Goal: Information Seeking & Learning: Compare options

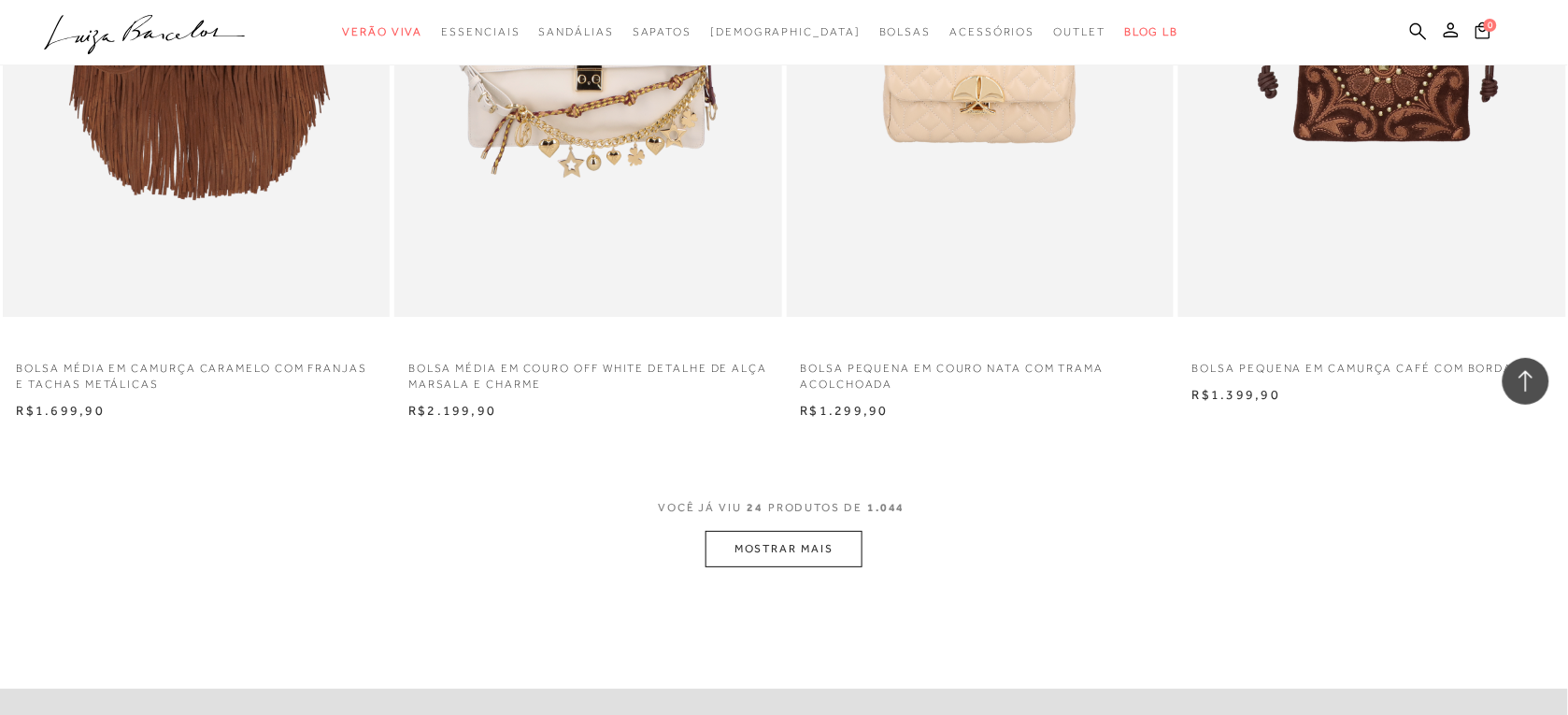
scroll to position [3946, 0]
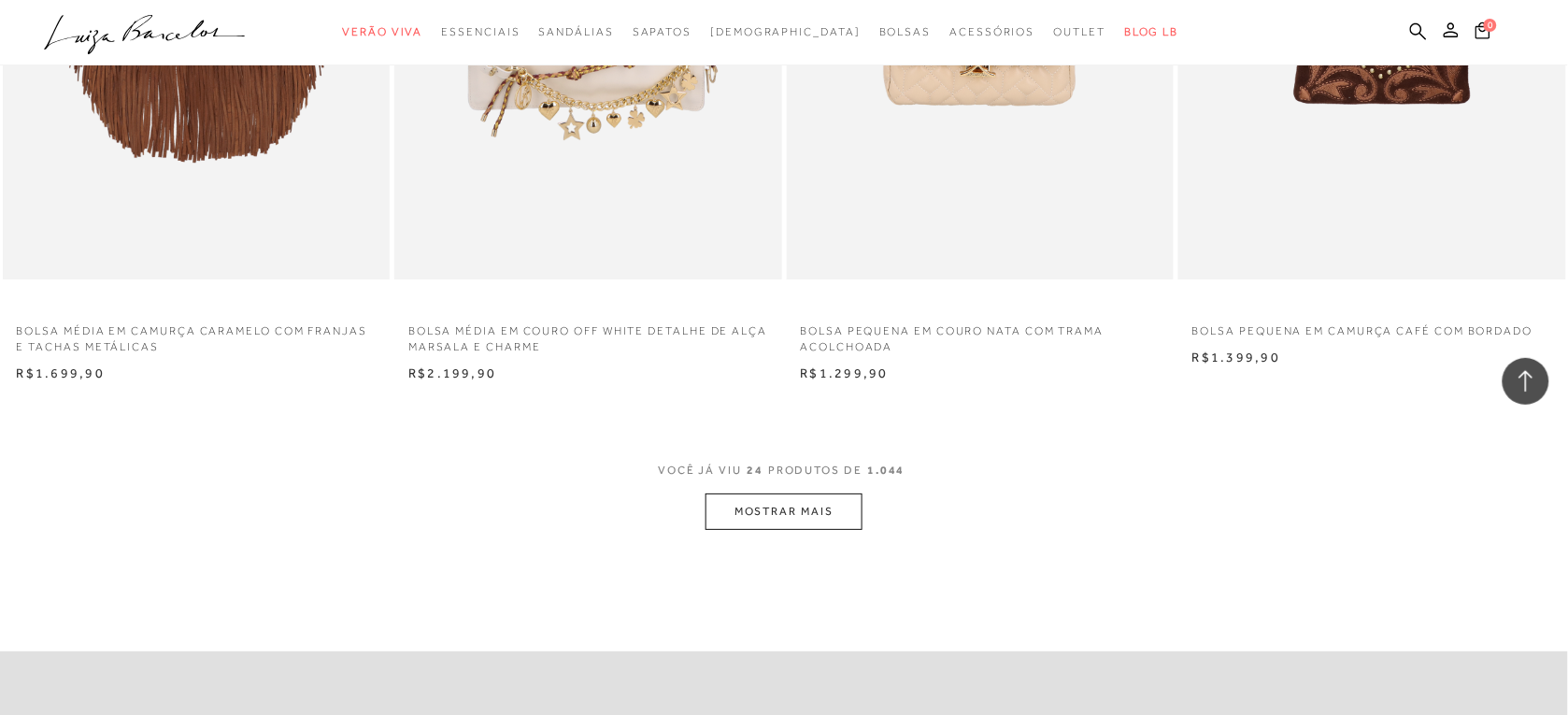
click at [824, 492] on span "VOCÊ JÁ VIU 24 PRODUTOS DE 1.044" at bounding box center [784, 476] width 252 height 34
click at [834, 502] on button "MOSTRAR MAIS" at bounding box center [784, 511] width 157 height 37
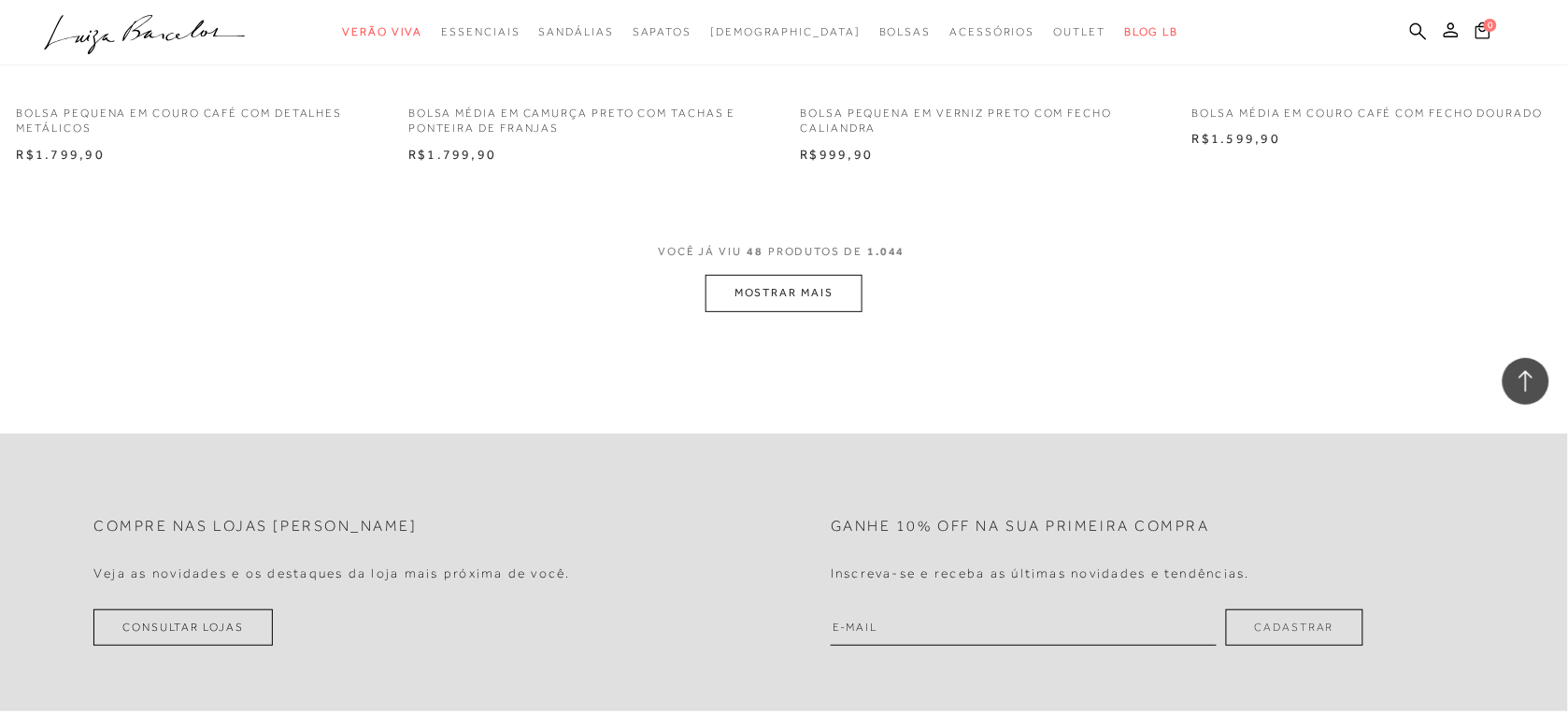
scroll to position [8413, 0]
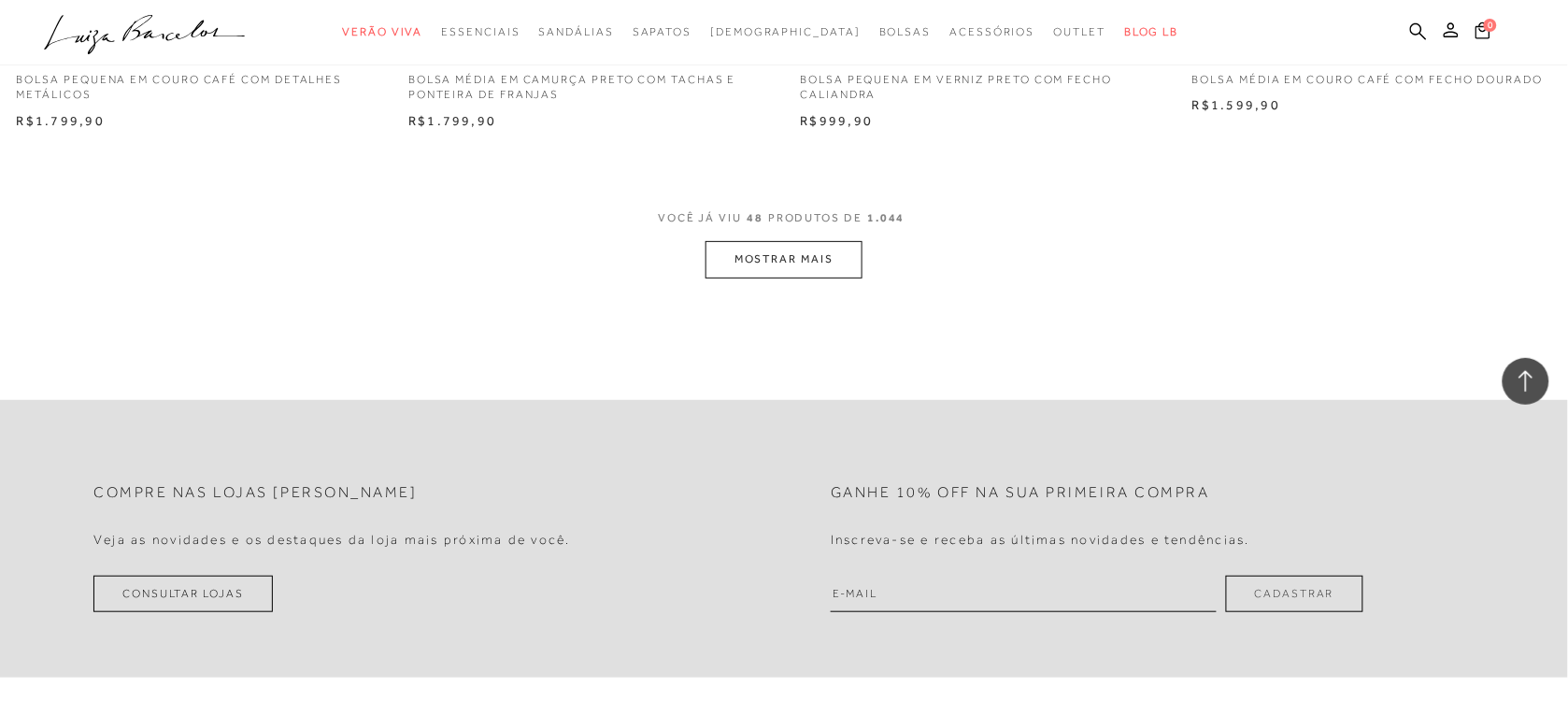
click at [832, 264] on button "MOSTRAR MAIS" at bounding box center [784, 260] width 157 height 37
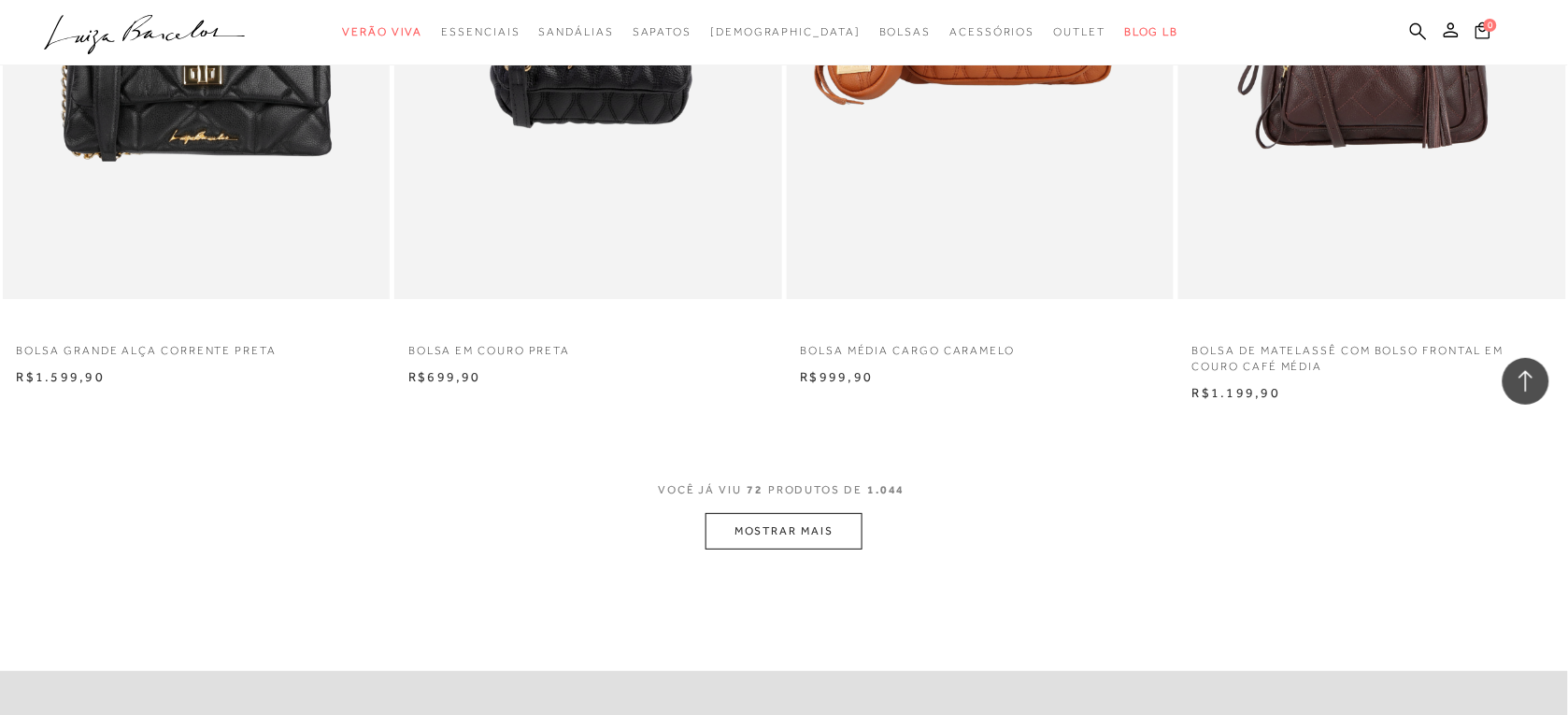
scroll to position [12317, 0]
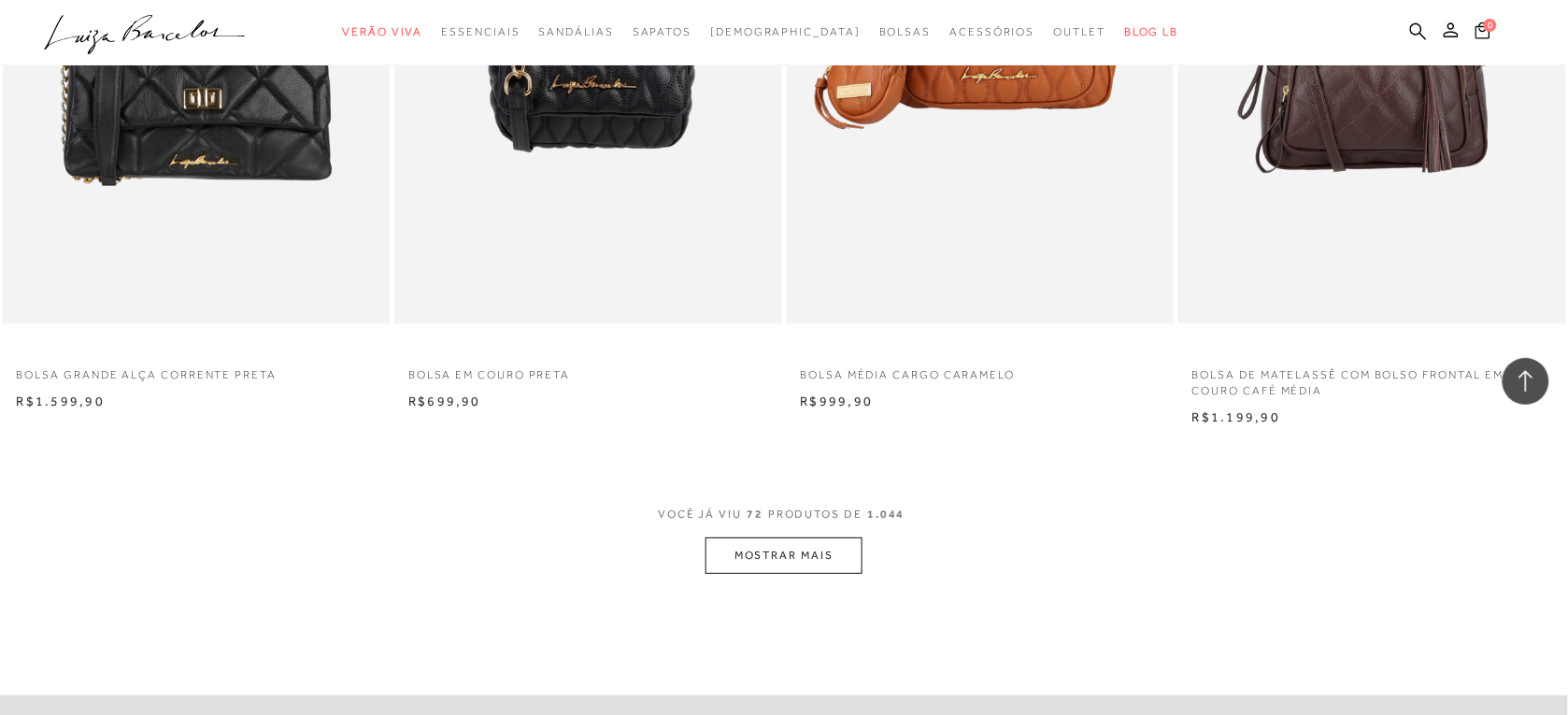
click at [796, 556] on button "MOSTRAR MAIS" at bounding box center [784, 556] width 157 height 37
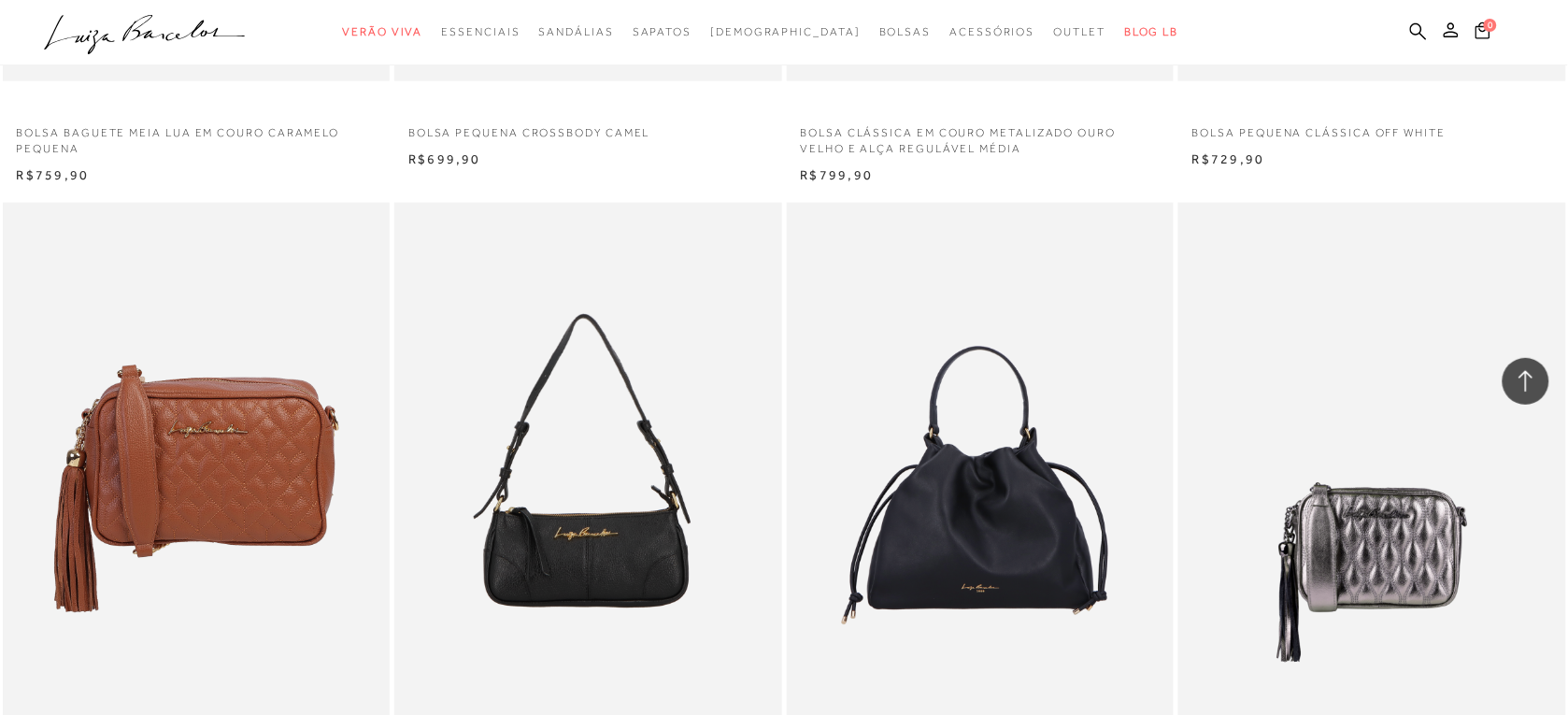
scroll to position [15212, 0]
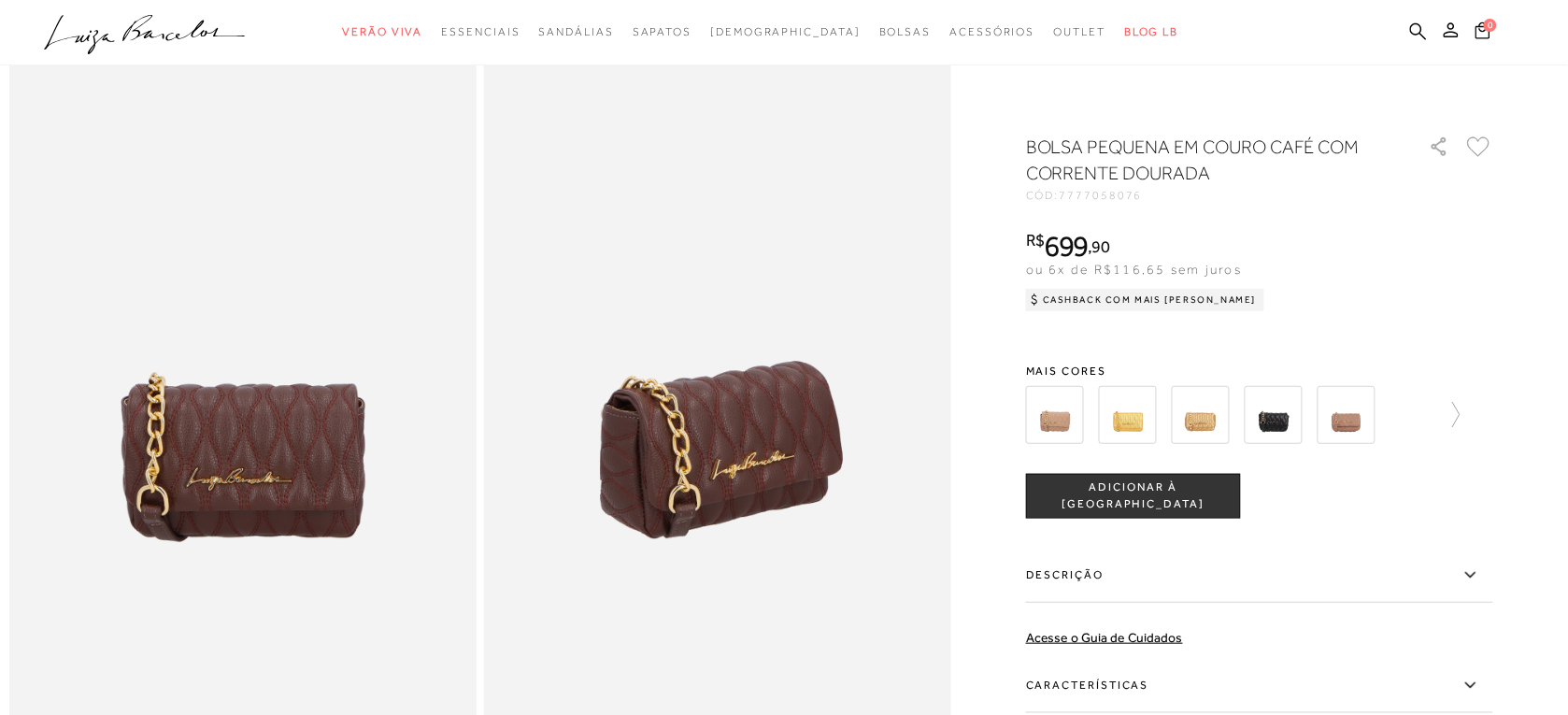
scroll to position [98, 0]
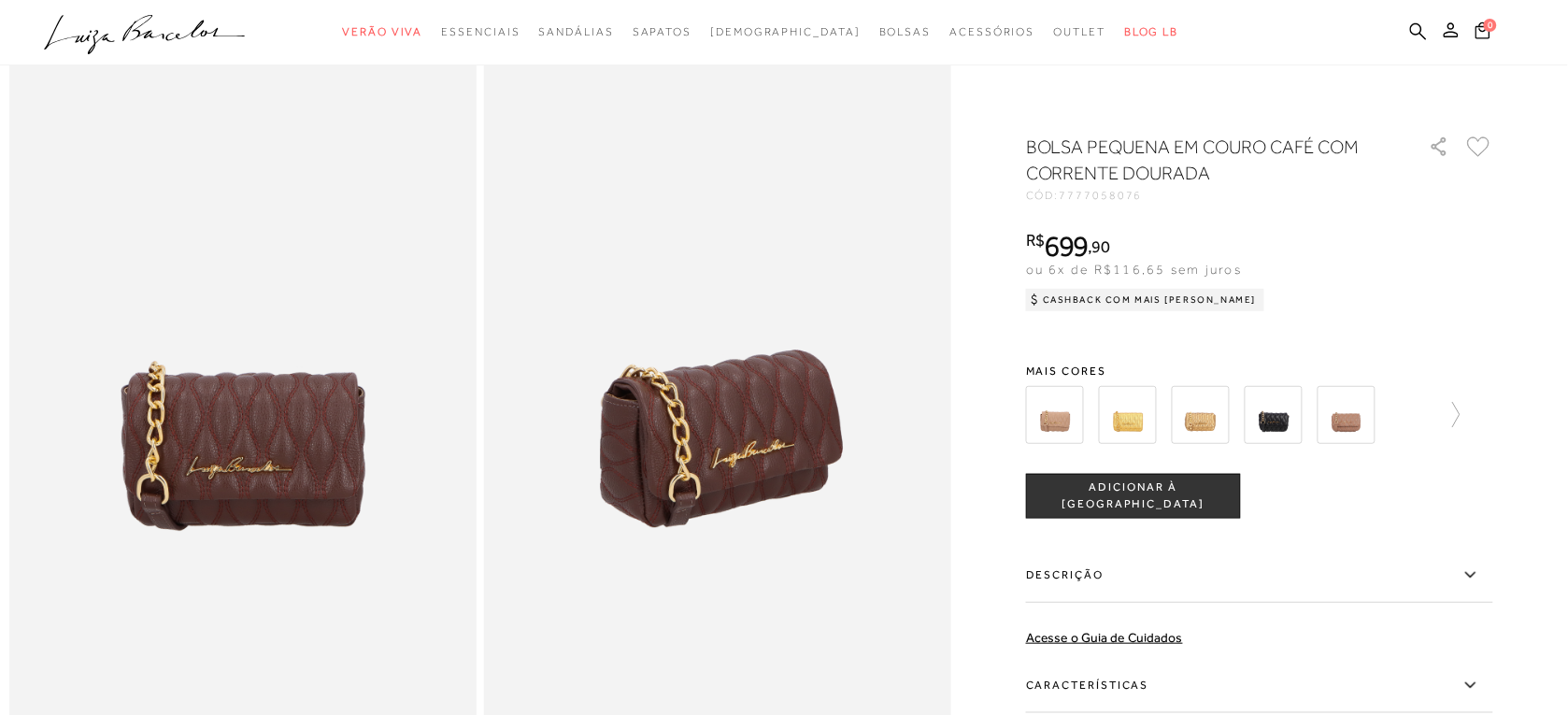
click at [1043, 435] on img at bounding box center [1055, 415] width 58 height 58
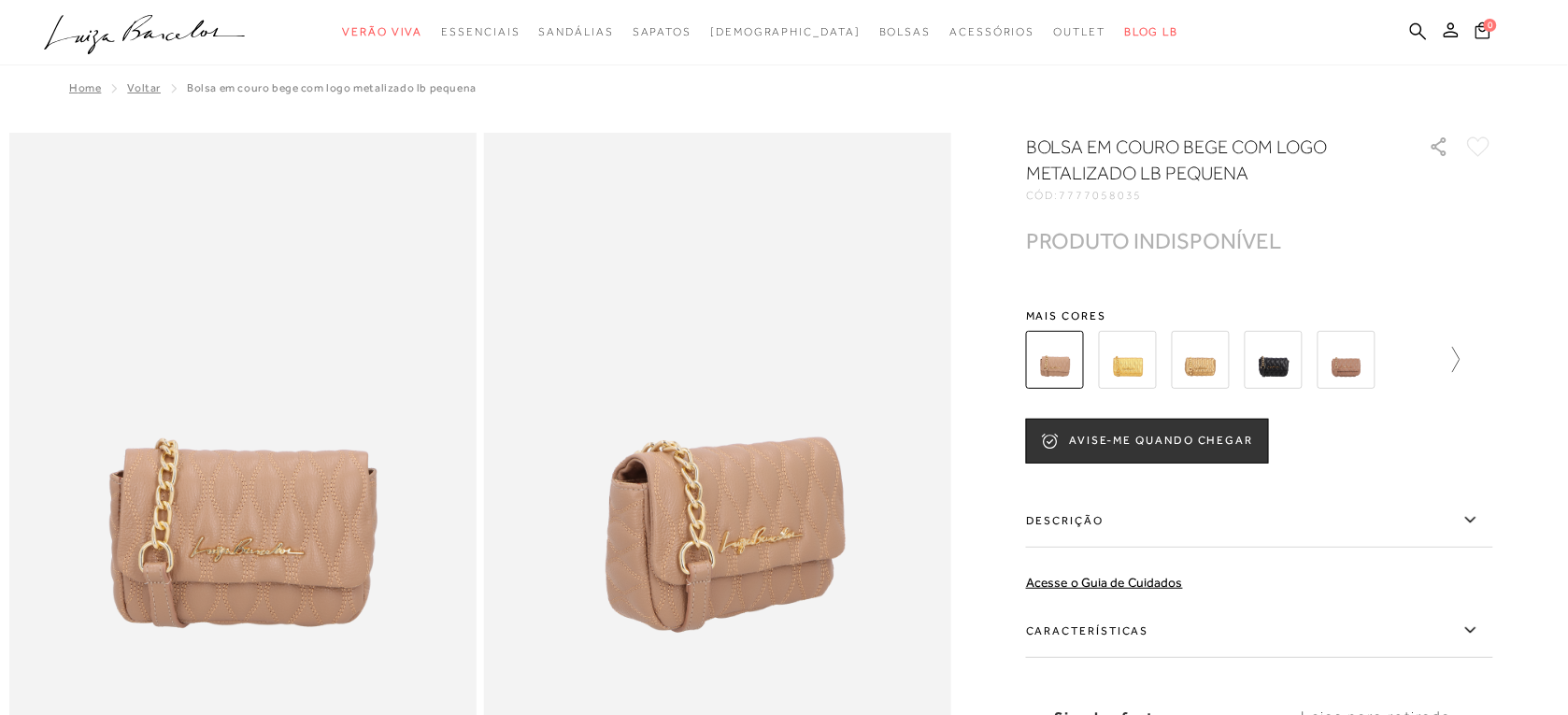
click at [1459, 385] on link at bounding box center [1447, 360] width 26 height 69
click at [1397, 358] on img at bounding box center [1379, 360] width 58 height 58
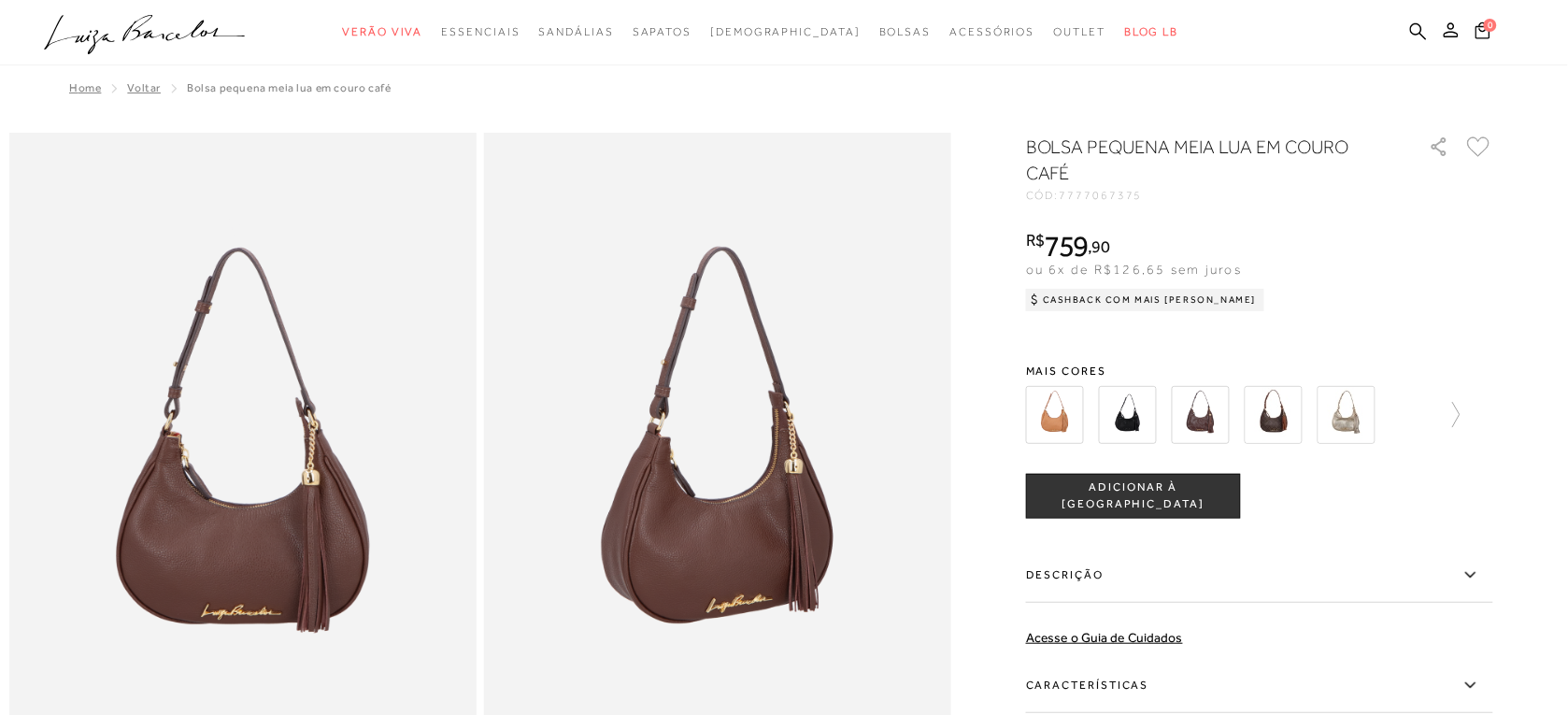
scroll to position [44, 0]
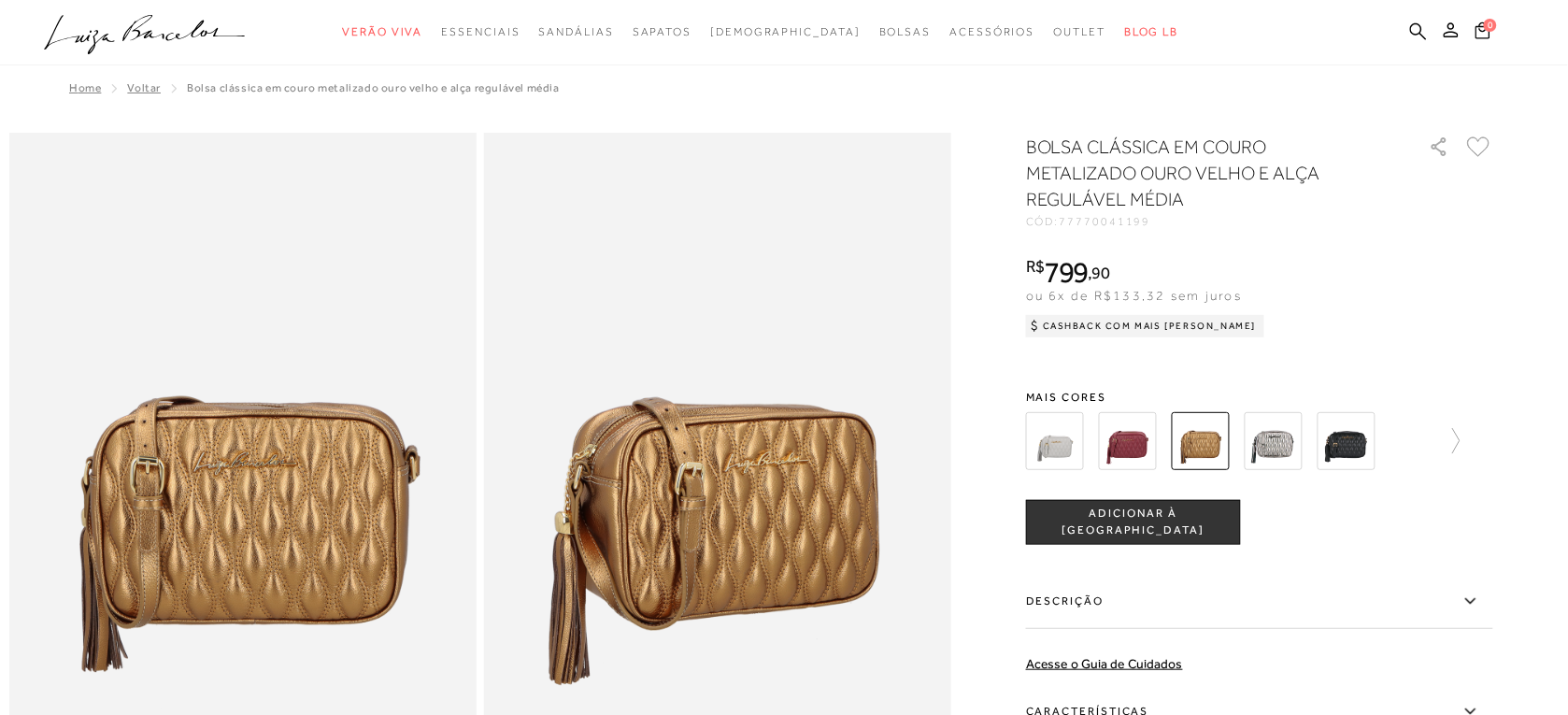
click at [1118, 444] on img at bounding box center [1128, 441] width 58 height 58
